Goal: Information Seeking & Learning: Compare options

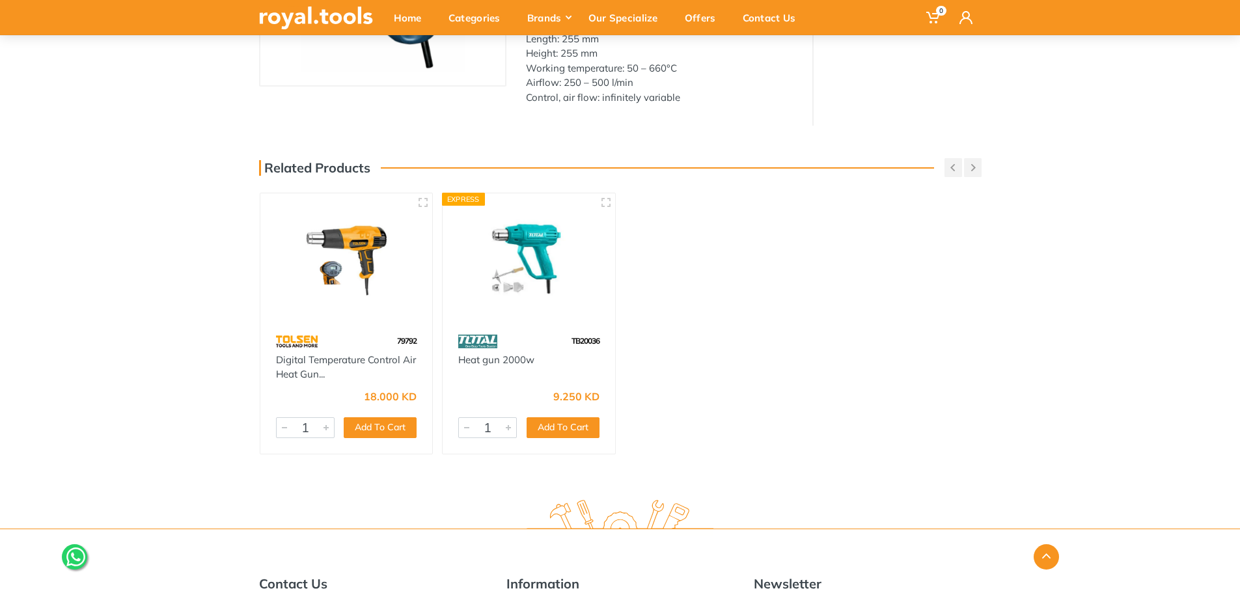
scroll to position [225, 0]
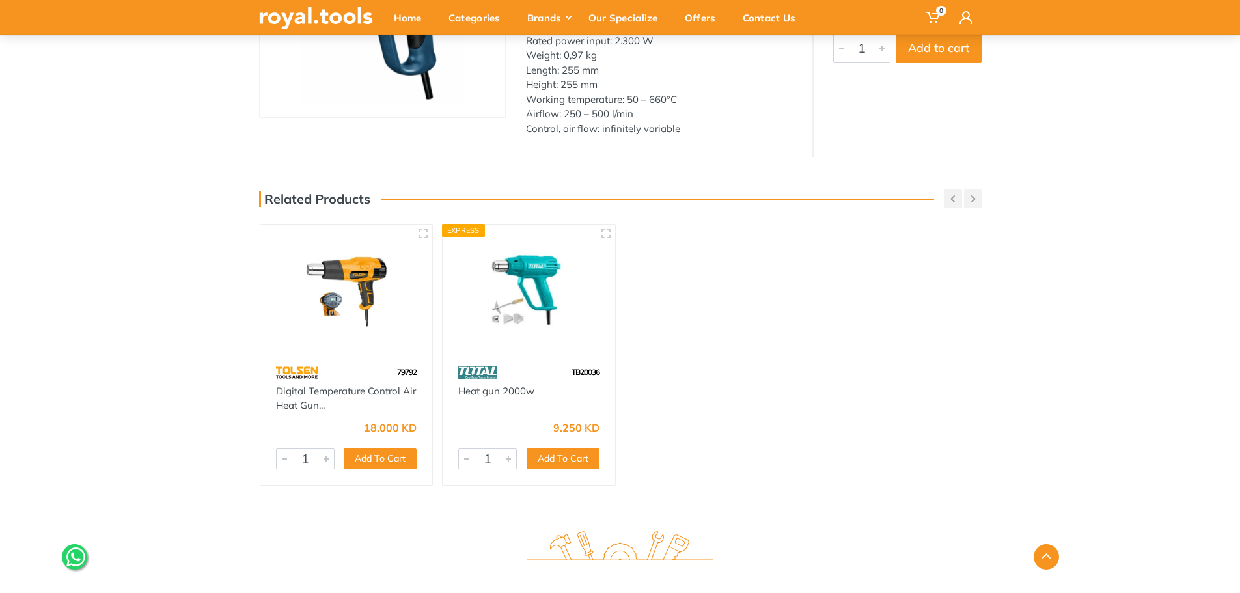
click at [544, 318] on img at bounding box center [528, 291] width 149 height 111
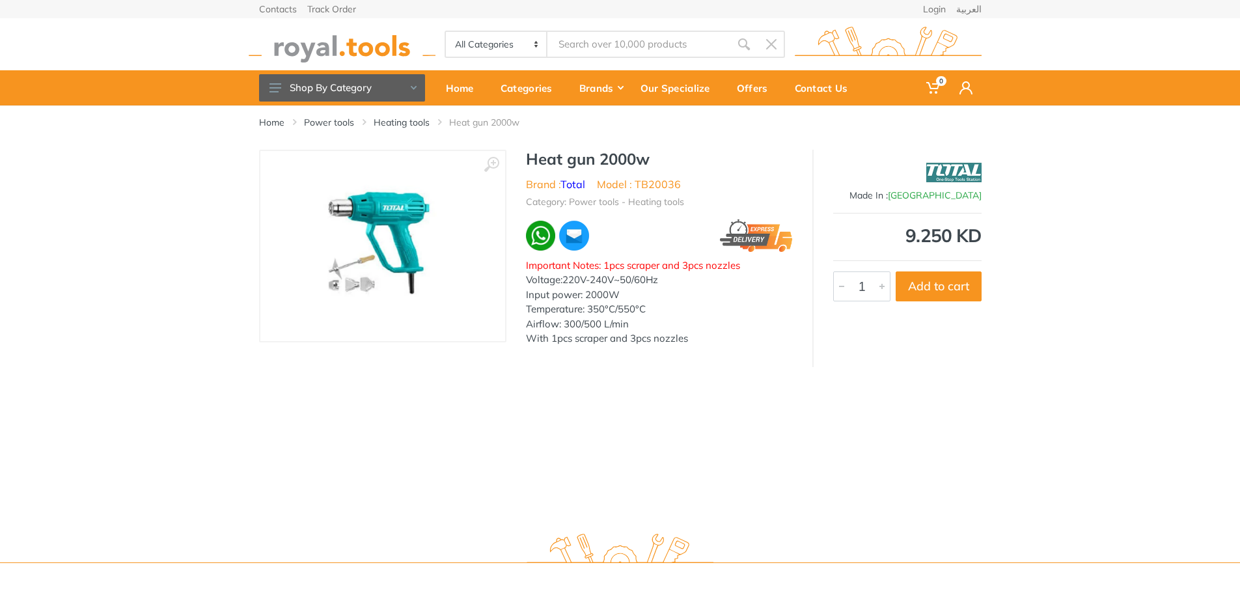
click at [407, 245] on img at bounding box center [382, 246] width 177 height 164
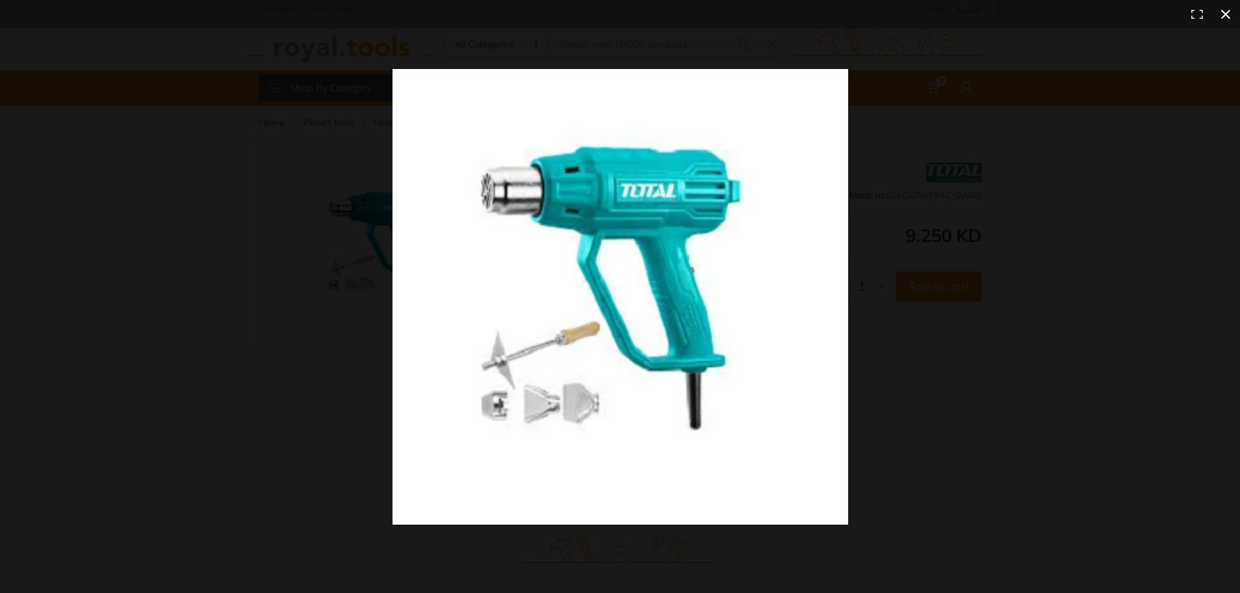
click at [1220, 14] on button at bounding box center [1225, 14] width 29 height 29
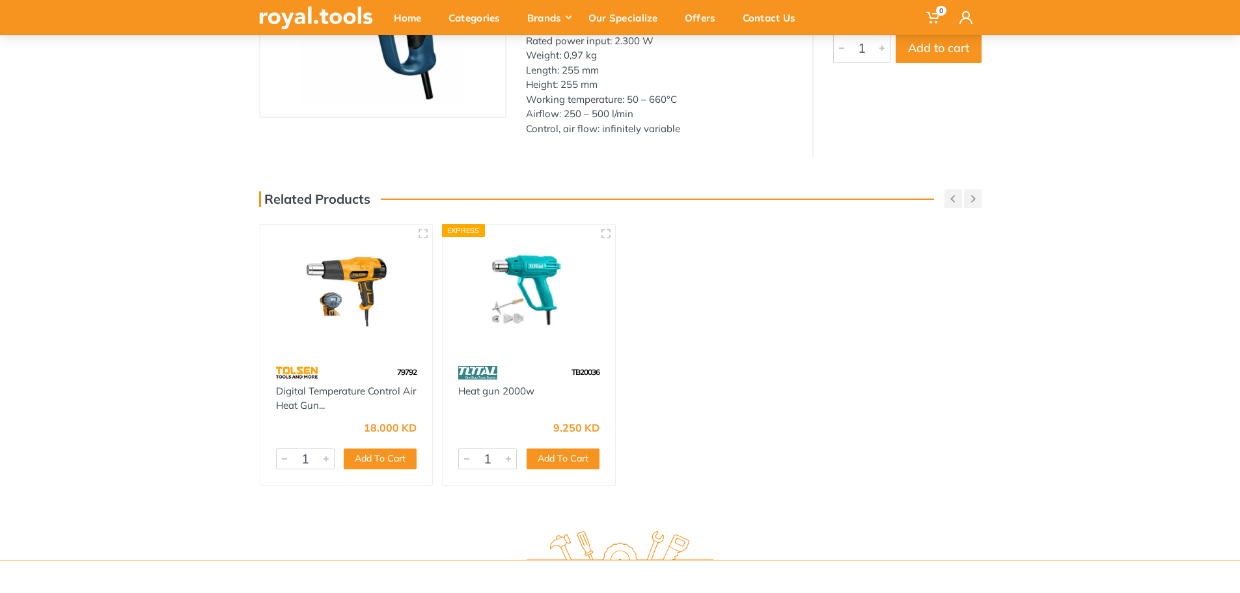
click at [364, 272] on img at bounding box center [346, 291] width 149 height 111
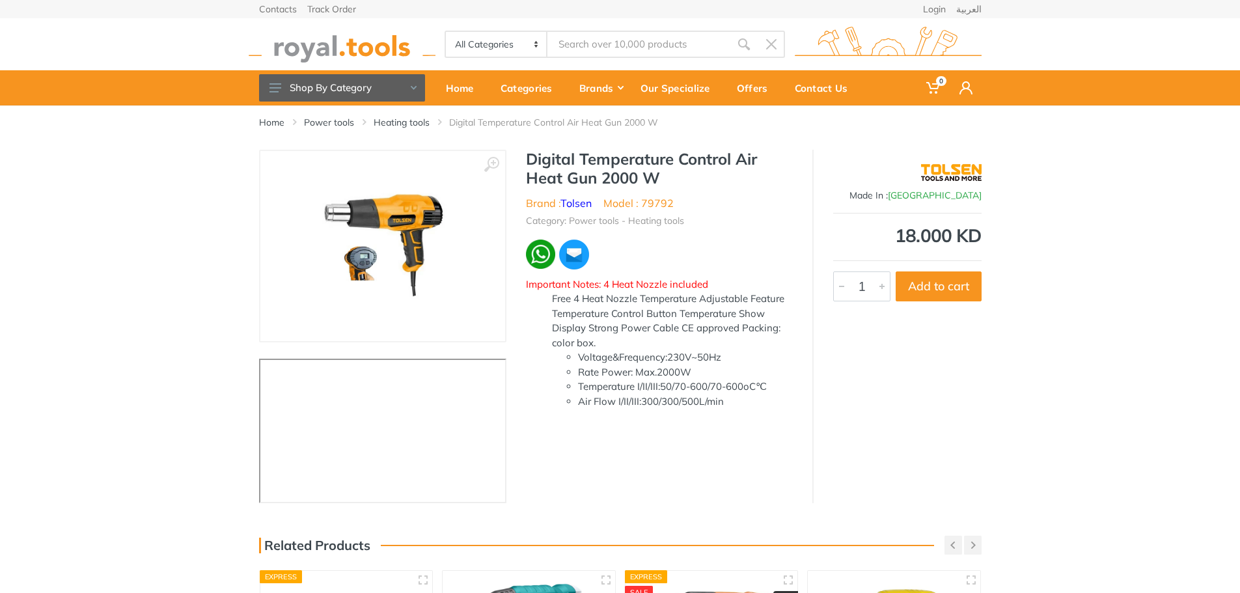
click at [401, 228] on img at bounding box center [383, 246] width 164 height 164
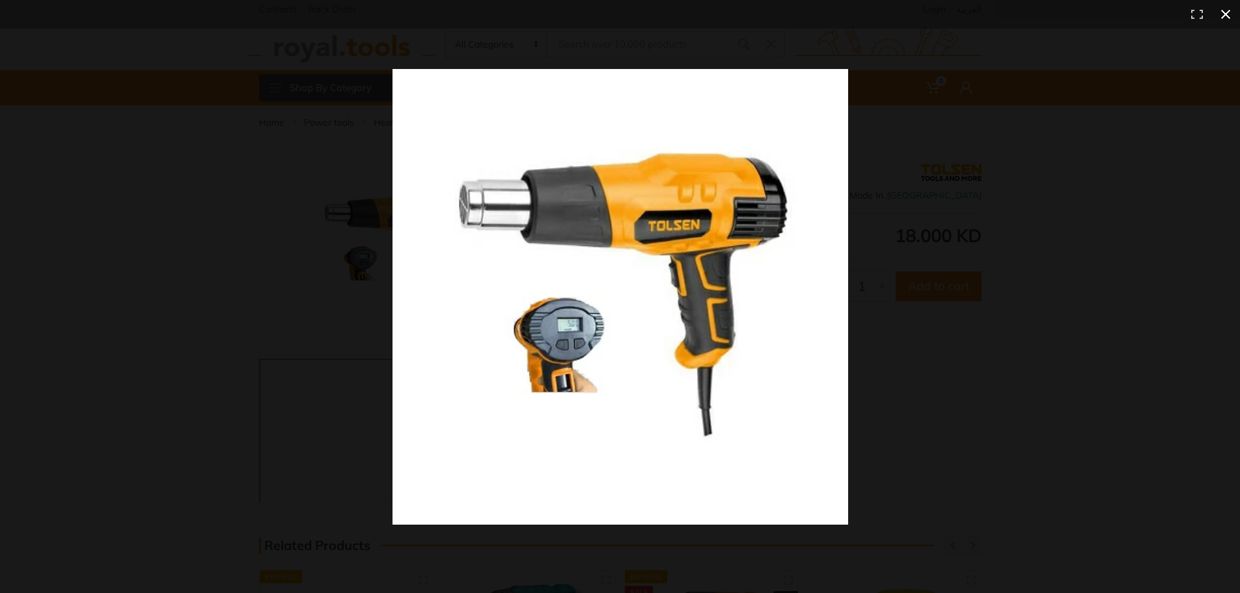
click at [1221, 16] on button at bounding box center [1225, 14] width 29 height 29
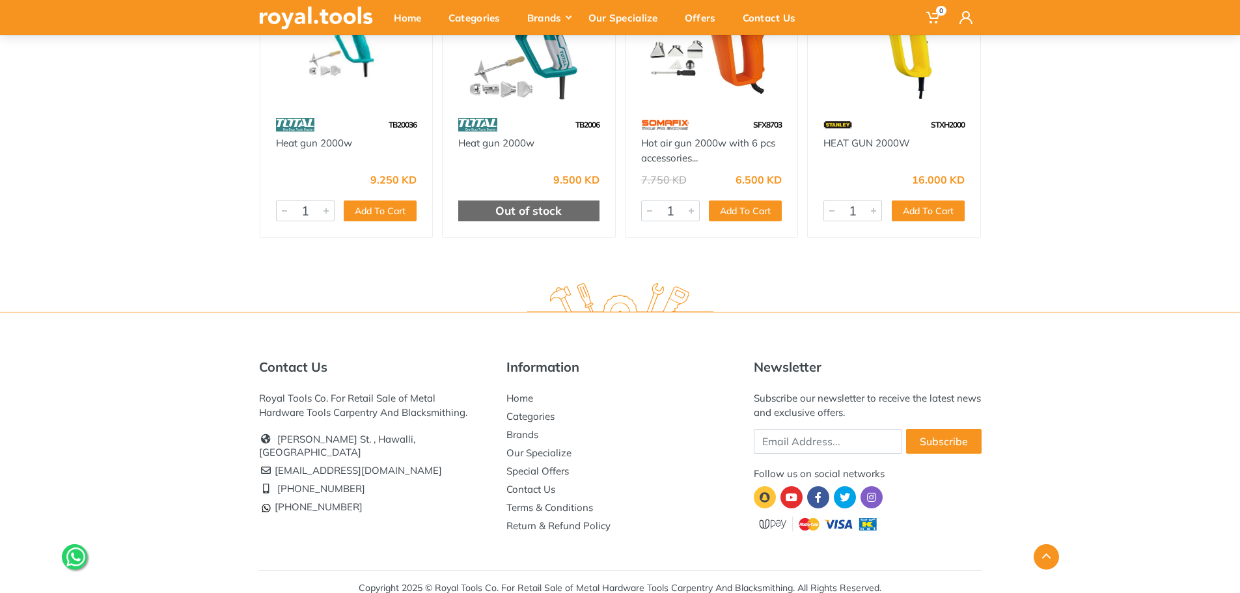
scroll to position [606, 0]
